Goal: Transaction & Acquisition: Purchase product/service

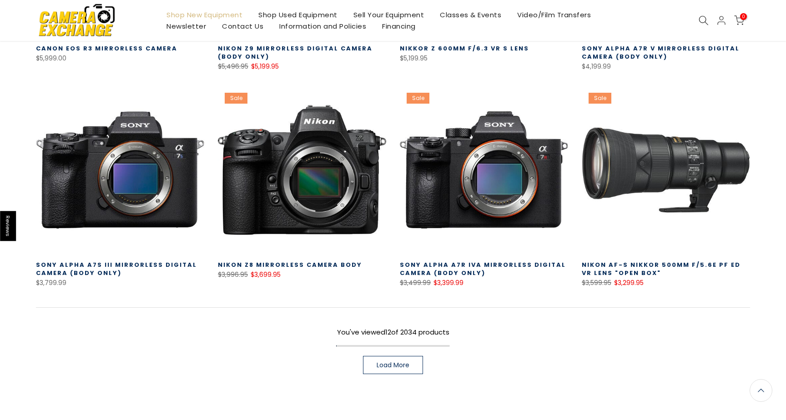
scroll to position [566, 0]
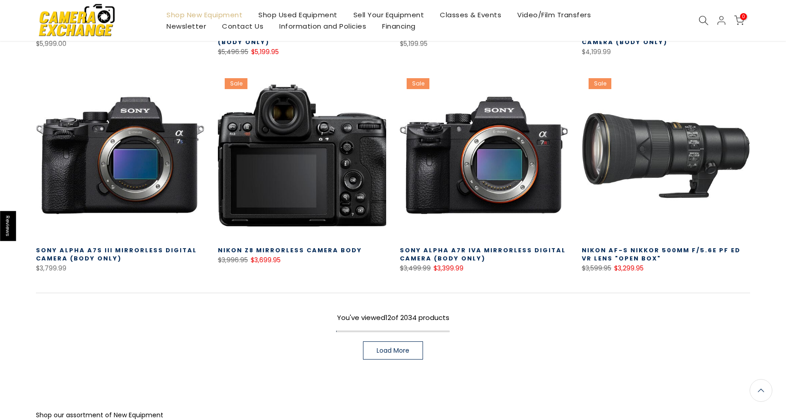
click at [274, 195] on link at bounding box center [302, 155] width 168 height 168
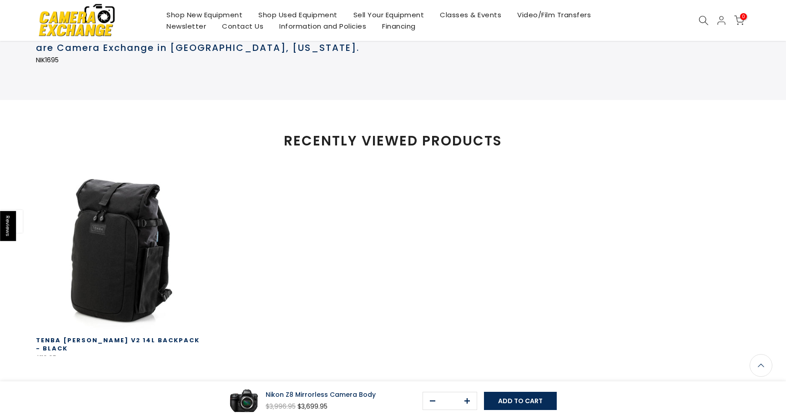
scroll to position [940, 0]
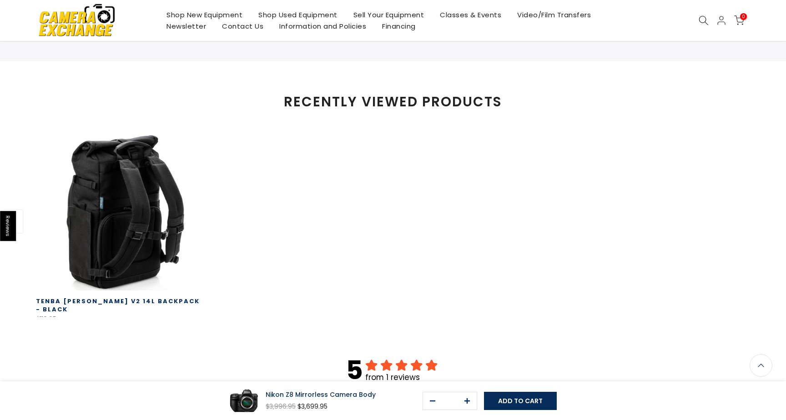
click at [166, 255] on link at bounding box center [120, 206] width 168 height 168
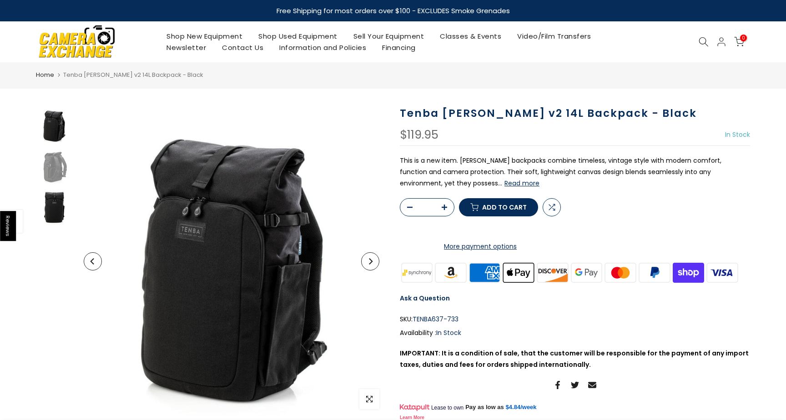
click at [54, 208] on img at bounding box center [54, 207] width 36 height 36
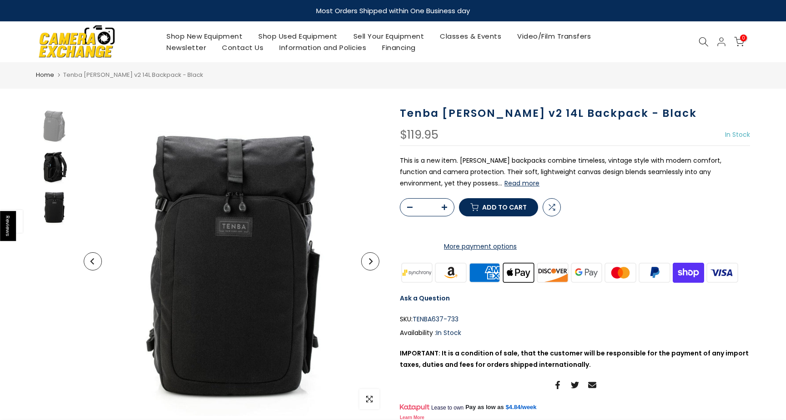
click at [52, 166] on img at bounding box center [54, 166] width 36 height 36
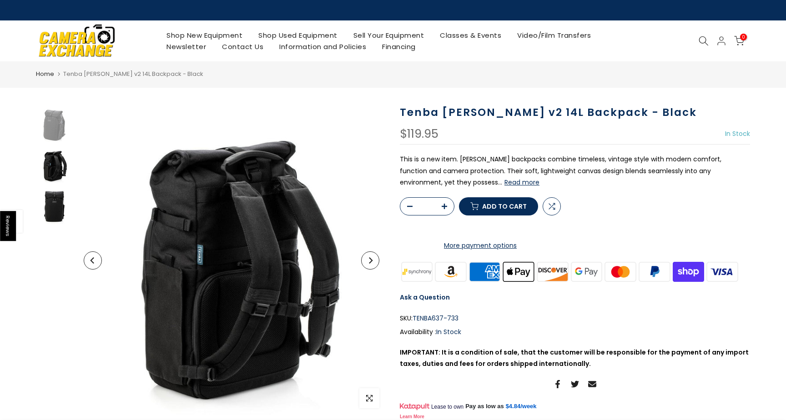
click at [55, 206] on img at bounding box center [54, 206] width 36 height 36
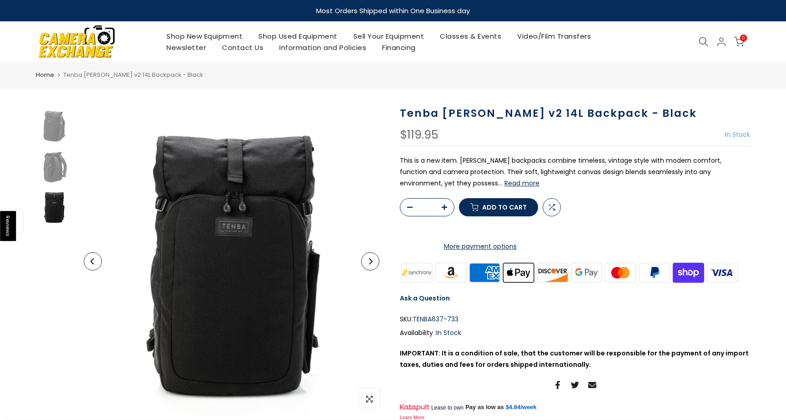
click at [703, 41] on icon at bounding box center [704, 42] width 10 height 10
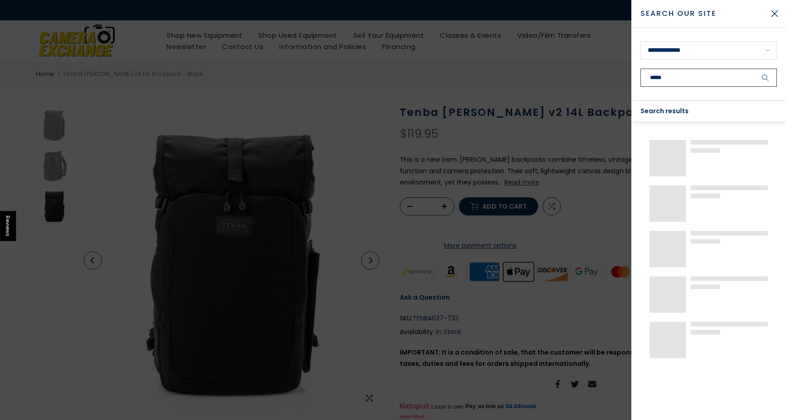
type input "*****"
click at [765, 78] on button "submit" at bounding box center [765, 78] width 23 height 18
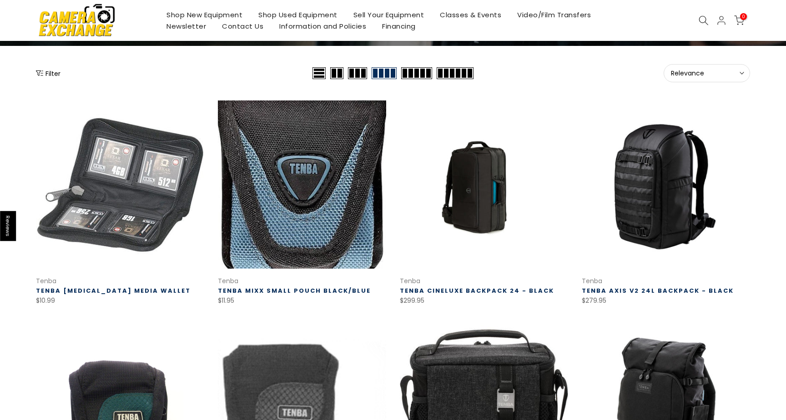
scroll to position [92, 0]
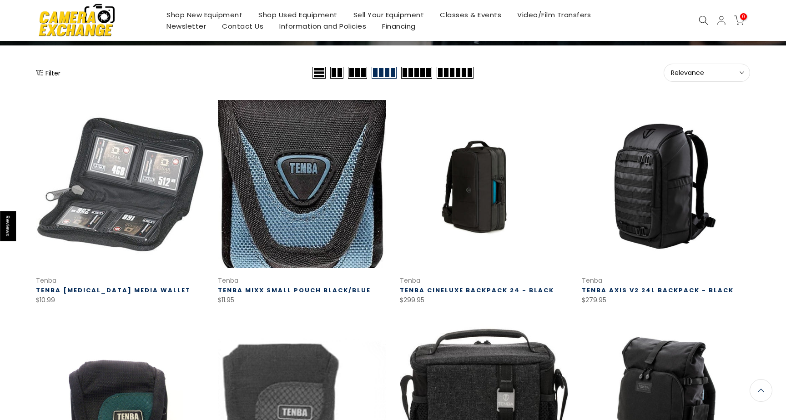
click at [302, 203] on link at bounding box center [302, 184] width 168 height 168
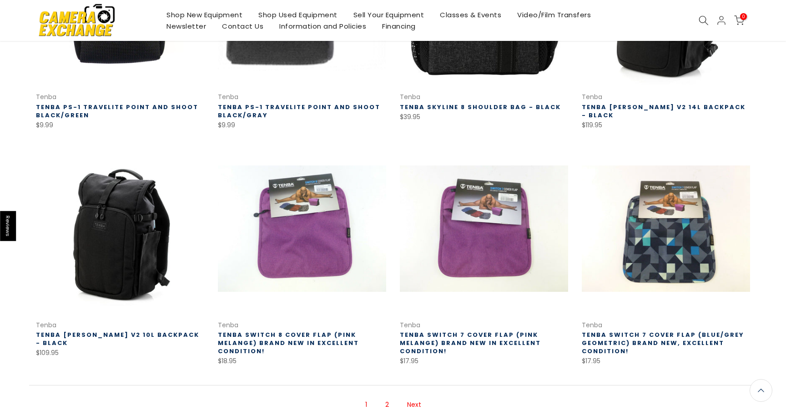
scroll to position [498, 0]
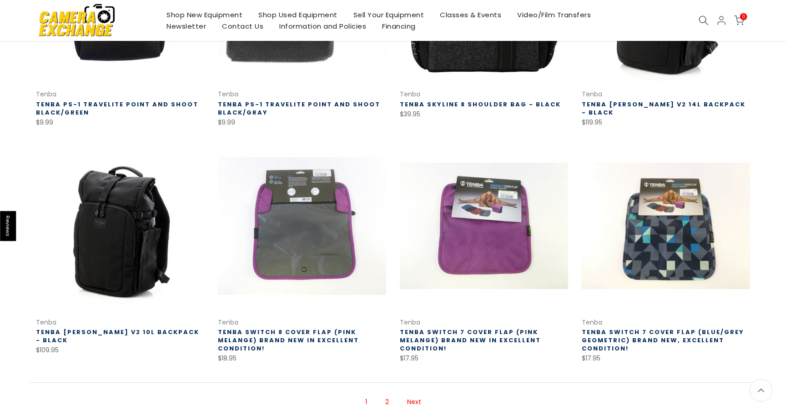
click at [308, 240] on link at bounding box center [302, 226] width 168 height 168
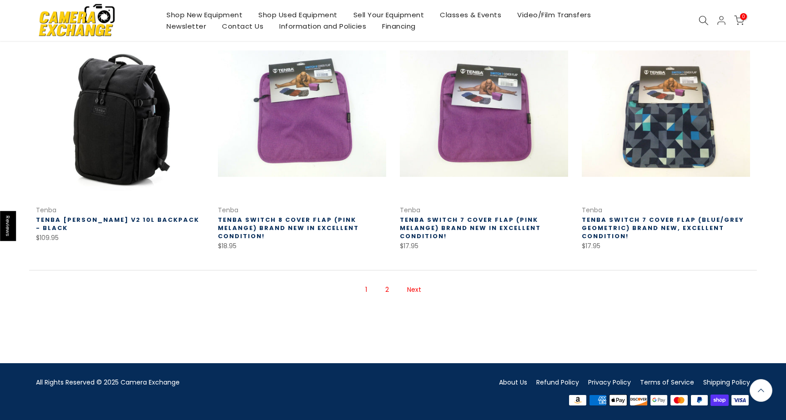
scroll to position [610, 0]
click at [414, 290] on link "Next" at bounding box center [414, 290] width 23 height 16
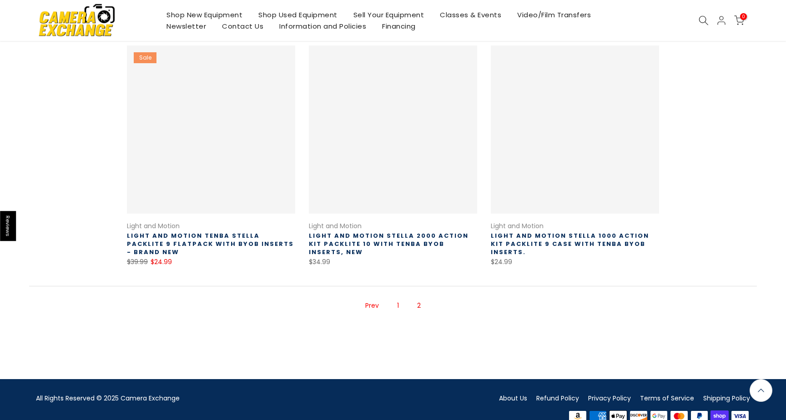
scroll to position [136, 0]
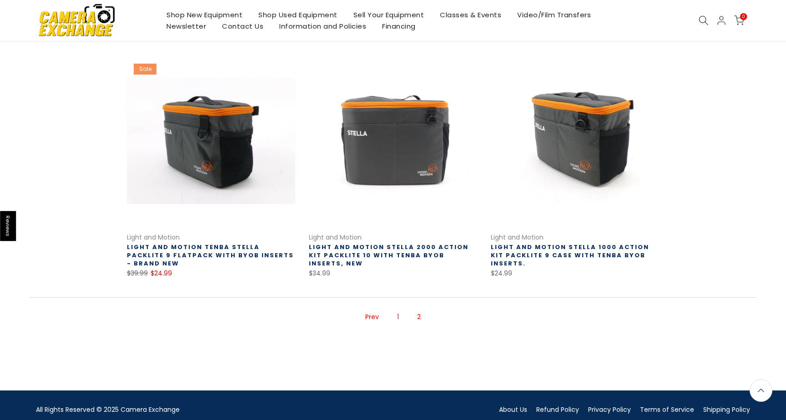
click at [396, 315] on link "1" at bounding box center [398, 317] width 11 height 16
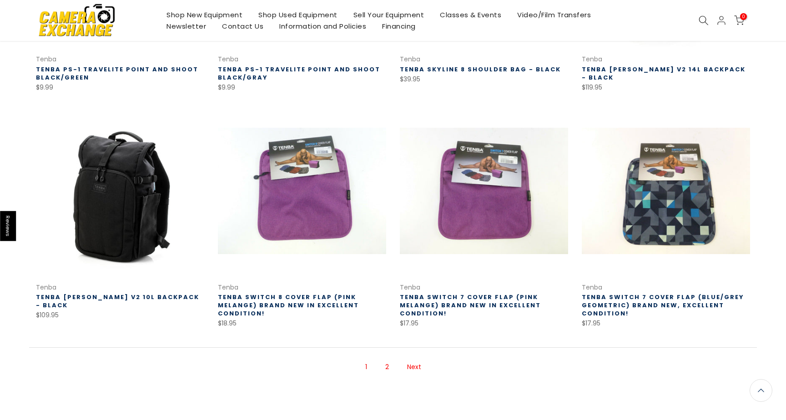
scroll to position [534, 0]
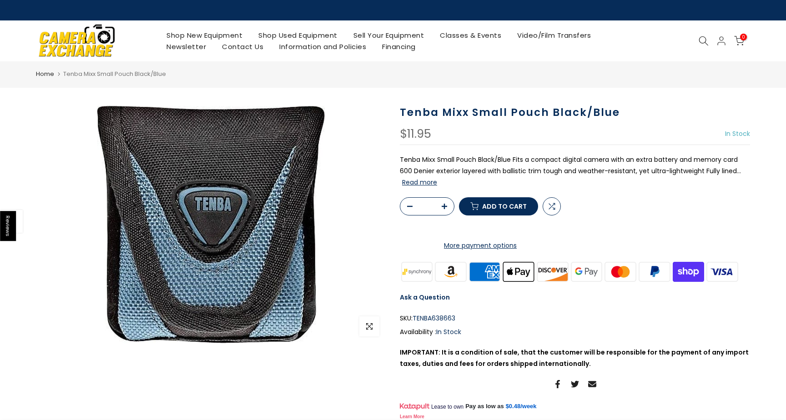
scroll to position [2, 0]
